Goal: Register for event/course

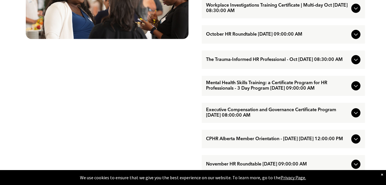
scroll to position [373, 0]
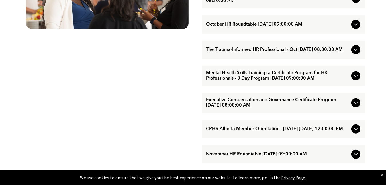
click at [356, 53] on icon at bounding box center [356, 49] width 7 height 7
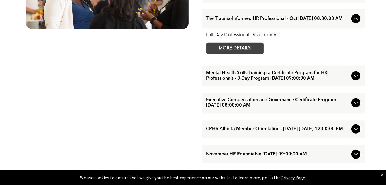
click at [236, 54] on span "MORE DETAILS" at bounding box center [234, 48] width 45 height 11
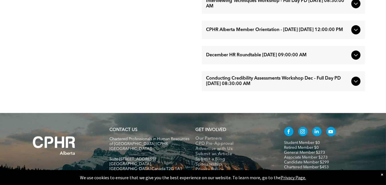
scroll to position [602, 0]
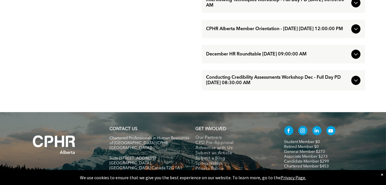
click at [334, 86] on span "Conducting Credibility Assessments Workshop Dec - Full Day PD [DATE] 08:30:00 AM" at bounding box center [277, 80] width 143 height 11
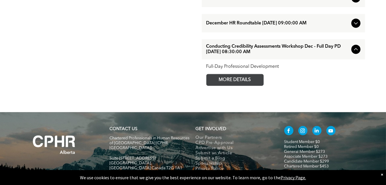
click at [248, 85] on span "MORE DETAILS" at bounding box center [234, 79] width 45 height 11
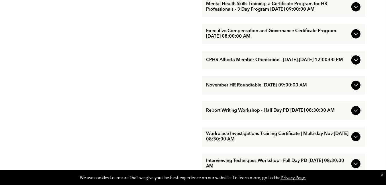
scroll to position [344, 0]
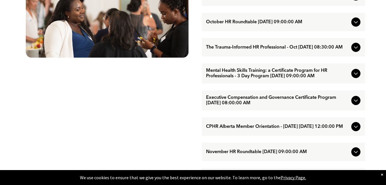
click at [275, 79] on span "Mental Health Skills Training: a Certificate Program for HR Professionals - 3 D…" at bounding box center [277, 73] width 143 height 11
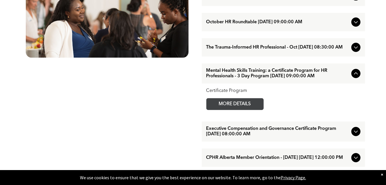
click at [244, 110] on span "MORE DETAILS" at bounding box center [234, 103] width 45 height 11
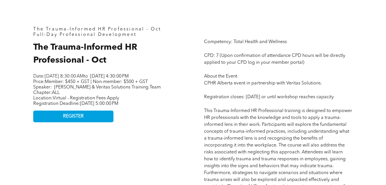
scroll to position [229, 0]
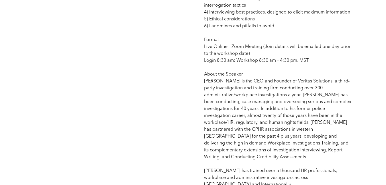
scroll to position [430, 0]
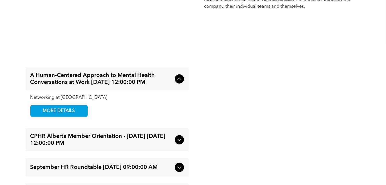
scroll to position [602, 0]
